Goal: Task Accomplishment & Management: Manage account settings

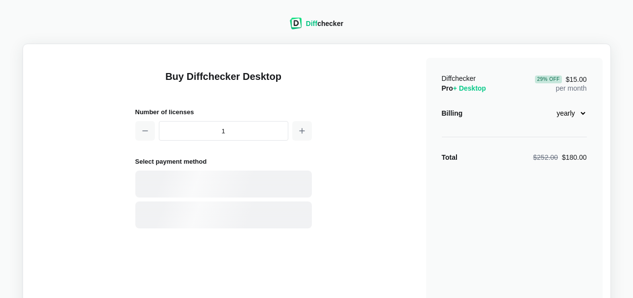
select select "desktop-yearly-180"
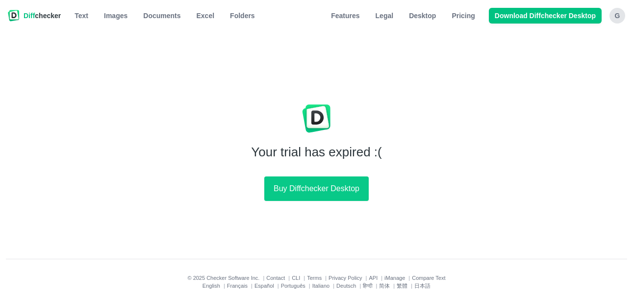
drag, startPoint x: 618, startPoint y: 16, endPoint x: 615, endPoint y: 23, distance: 7.5
click at [618, 16] on div "G" at bounding box center [617, 16] width 16 height 16
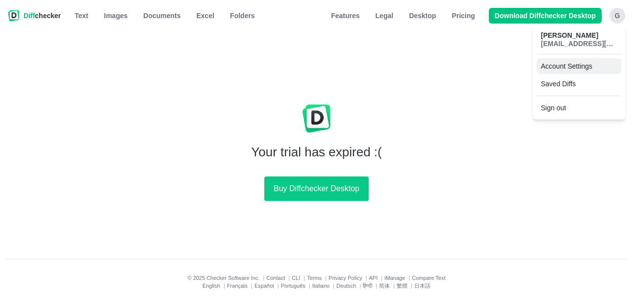
click at [568, 65] on link "Account Settings" at bounding box center [579, 66] width 84 height 16
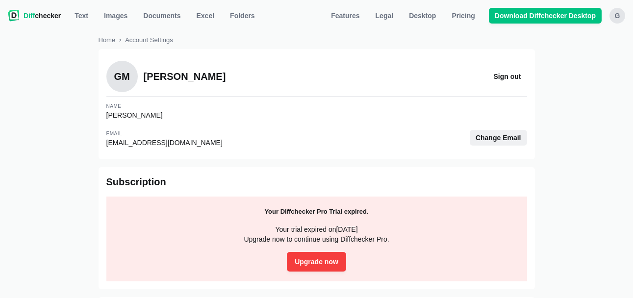
click at [480, 139] on span "Change Email" at bounding box center [499, 138] width 50 height 10
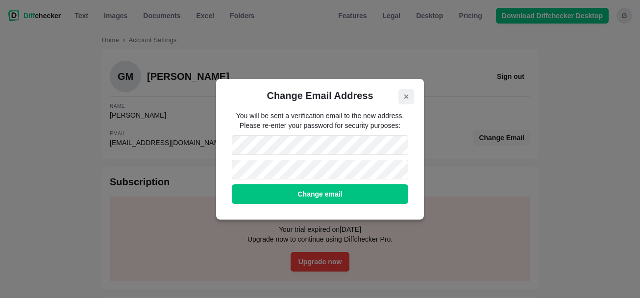
click at [402, 96] on button "Close modal" at bounding box center [407, 97] width 16 height 16
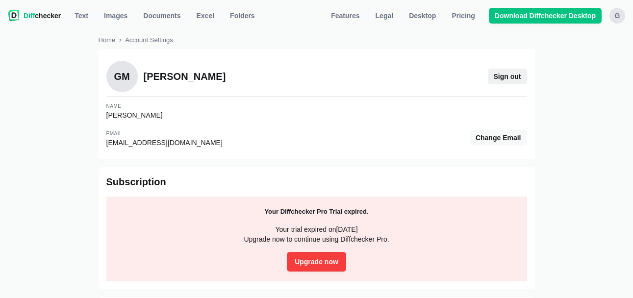
click at [506, 77] on span "Sign out" at bounding box center [507, 77] width 31 height 10
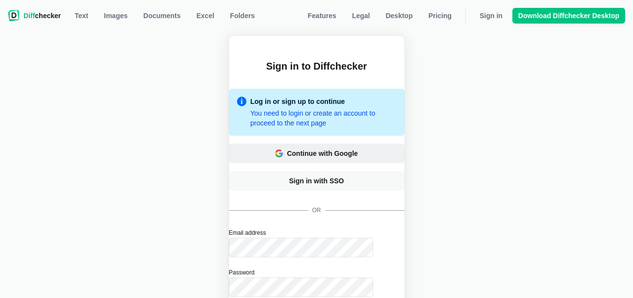
click at [335, 151] on div "Continue with Google" at bounding box center [322, 154] width 71 height 10
